Goal: Information Seeking & Learning: Learn about a topic

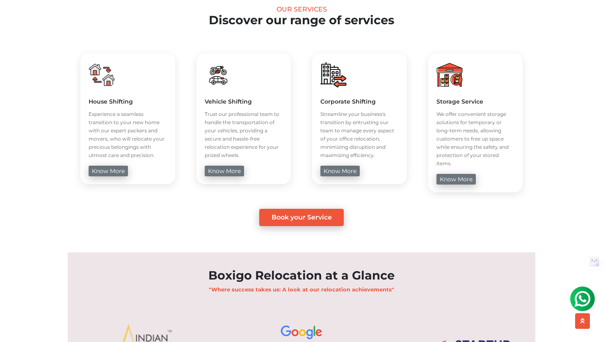
scroll to position [326, 0]
click at [233, 172] on link "know more" at bounding box center [224, 170] width 39 height 11
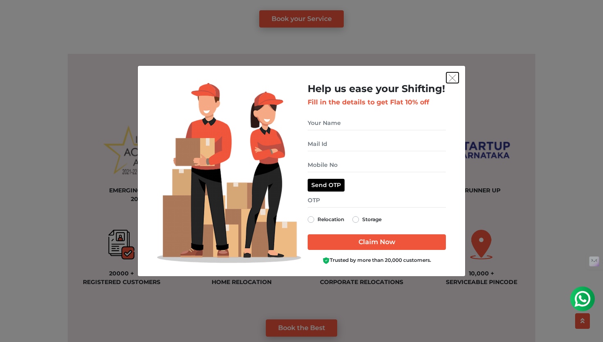
click at [455, 81] on img "get free quote dialog" at bounding box center [452, 77] width 7 height 7
